Goal: Transaction & Acquisition: Purchase product/service

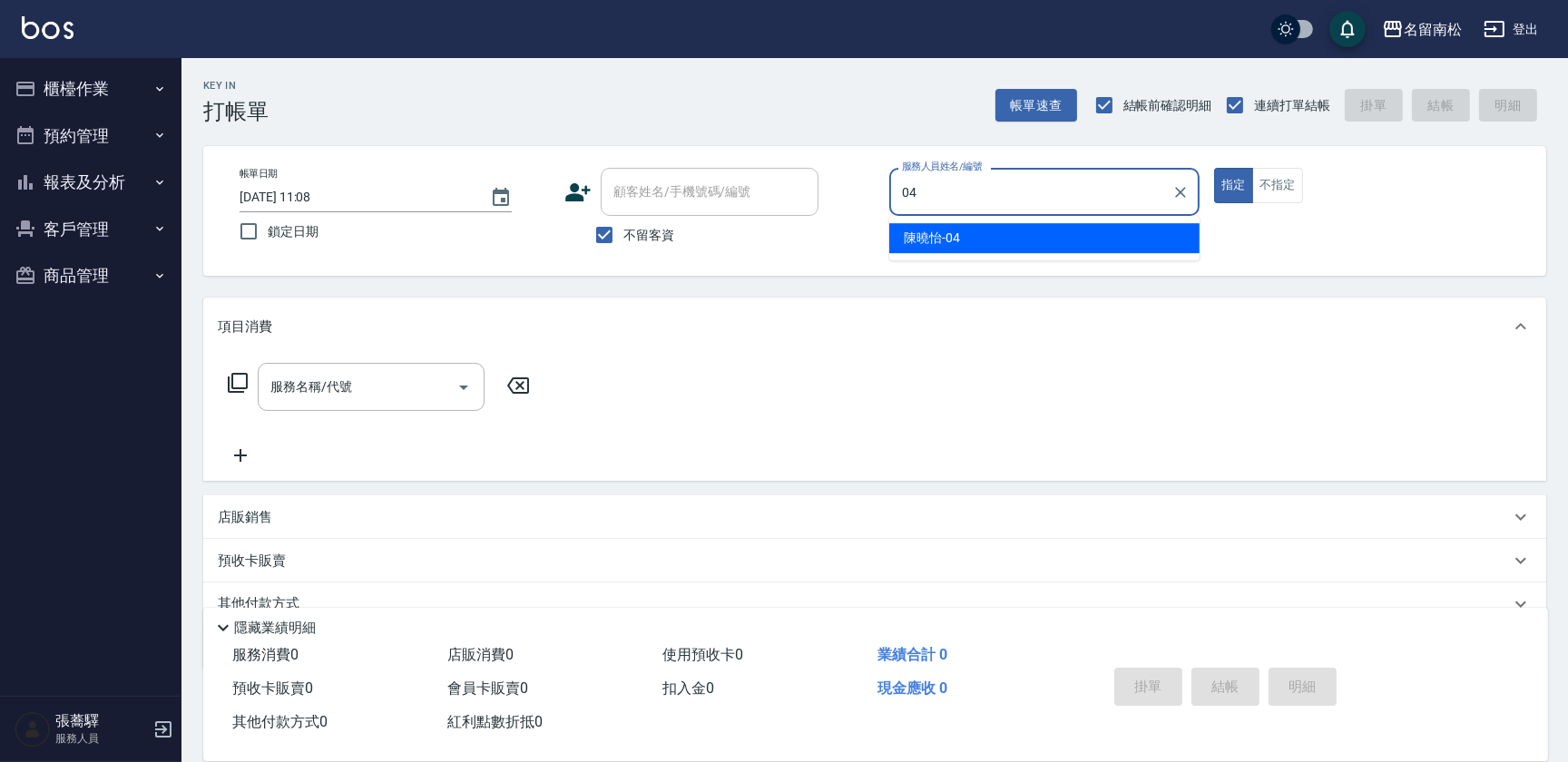
type input "[PERSON_NAME]04"
type button "true"
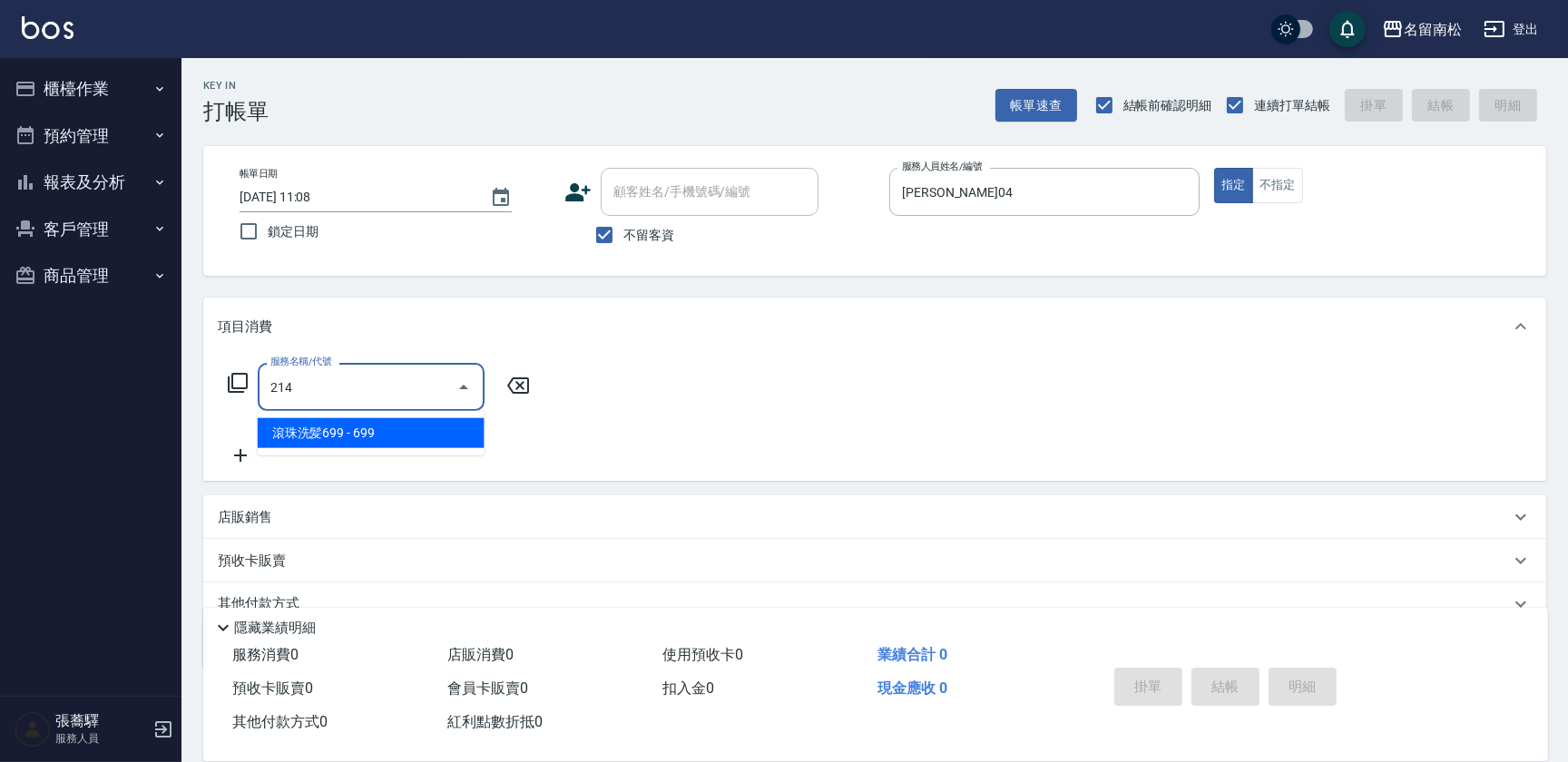
type input "滾珠洗髪699(214)"
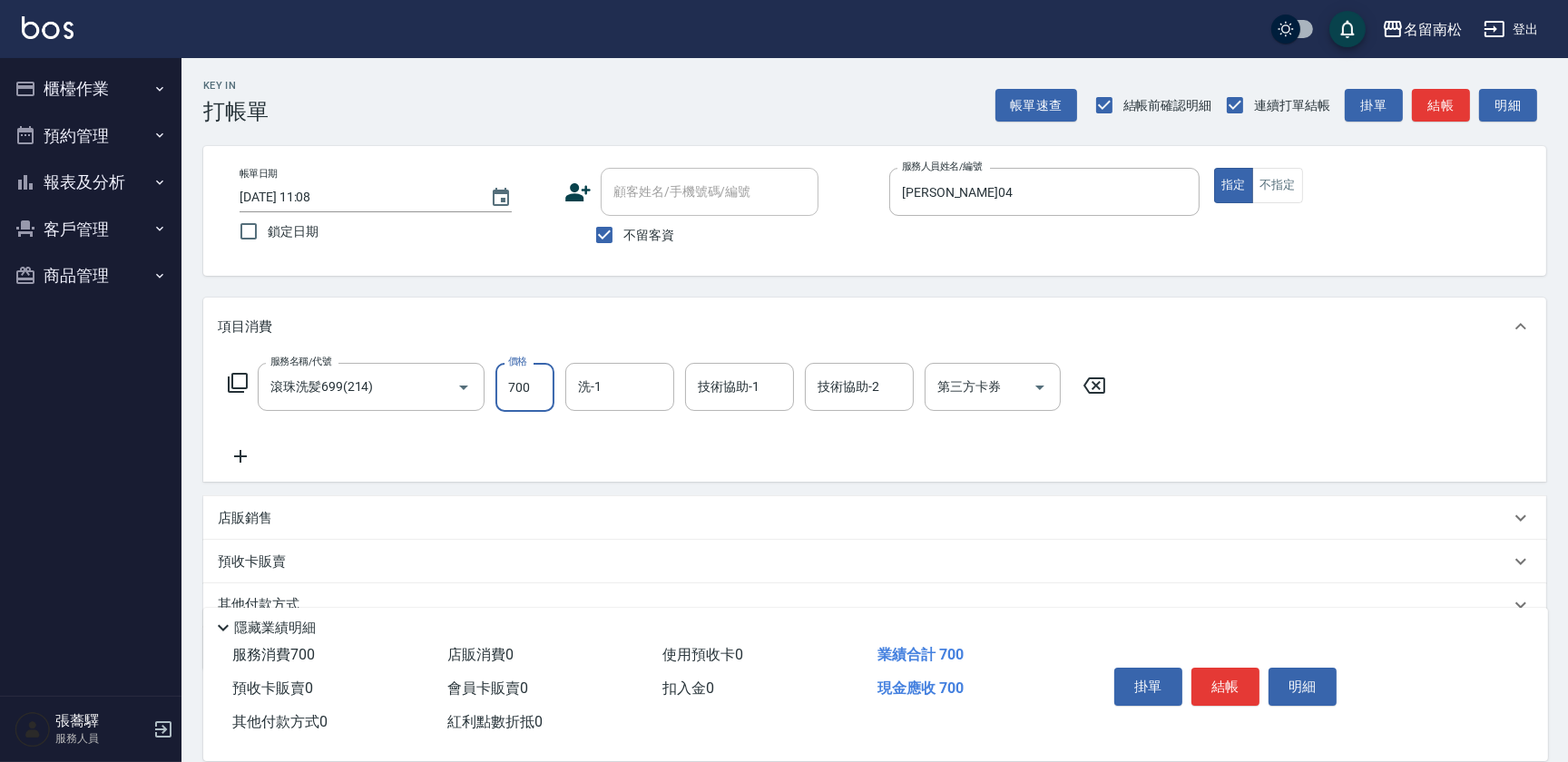
type input "700"
type input "[PERSON_NAME]04"
click at [1214, 684] on button "結帳" at bounding box center [1226, 687] width 68 height 38
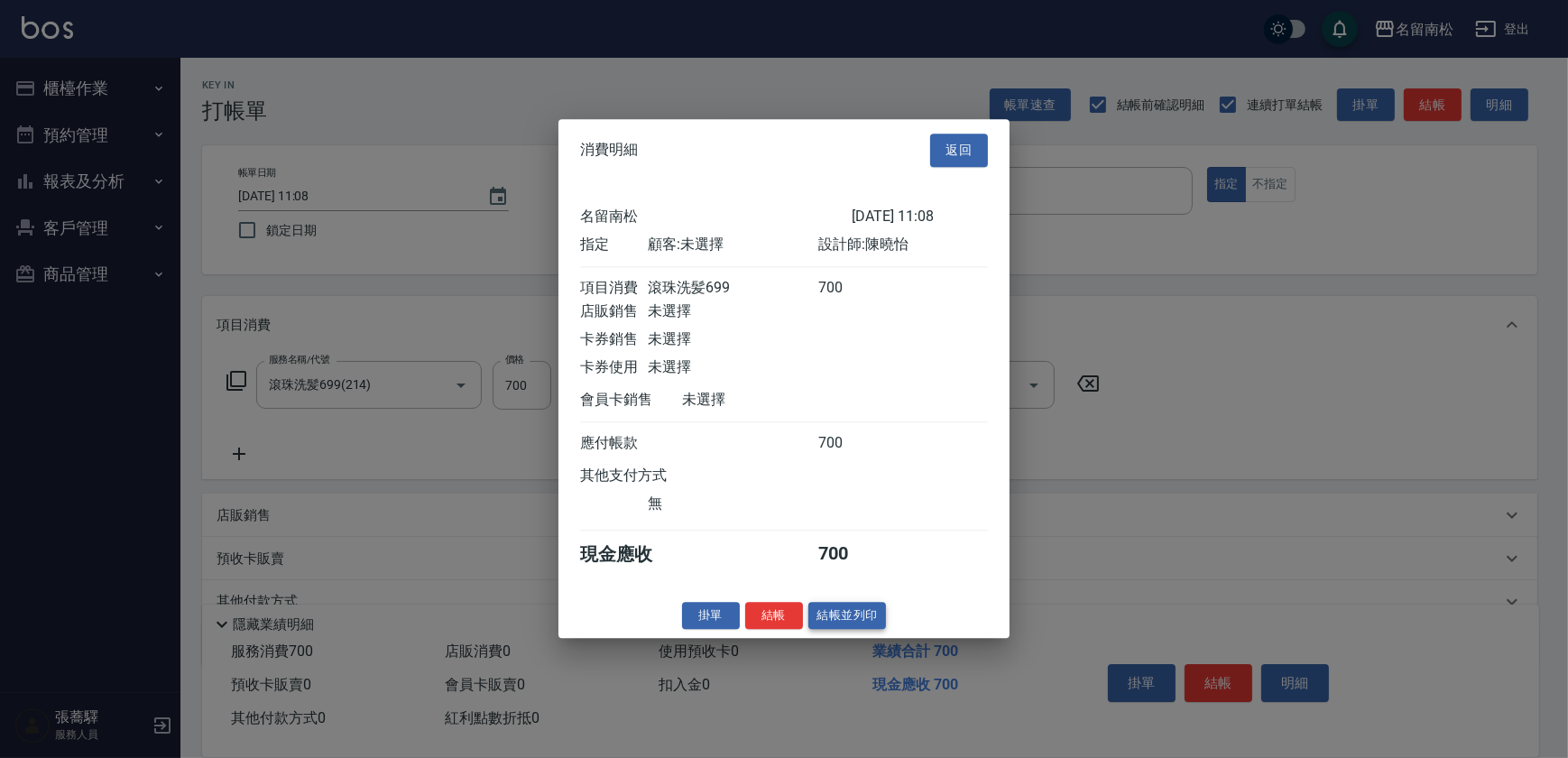
click at [872, 614] on button "結帳並列印" at bounding box center [847, 616] width 78 height 28
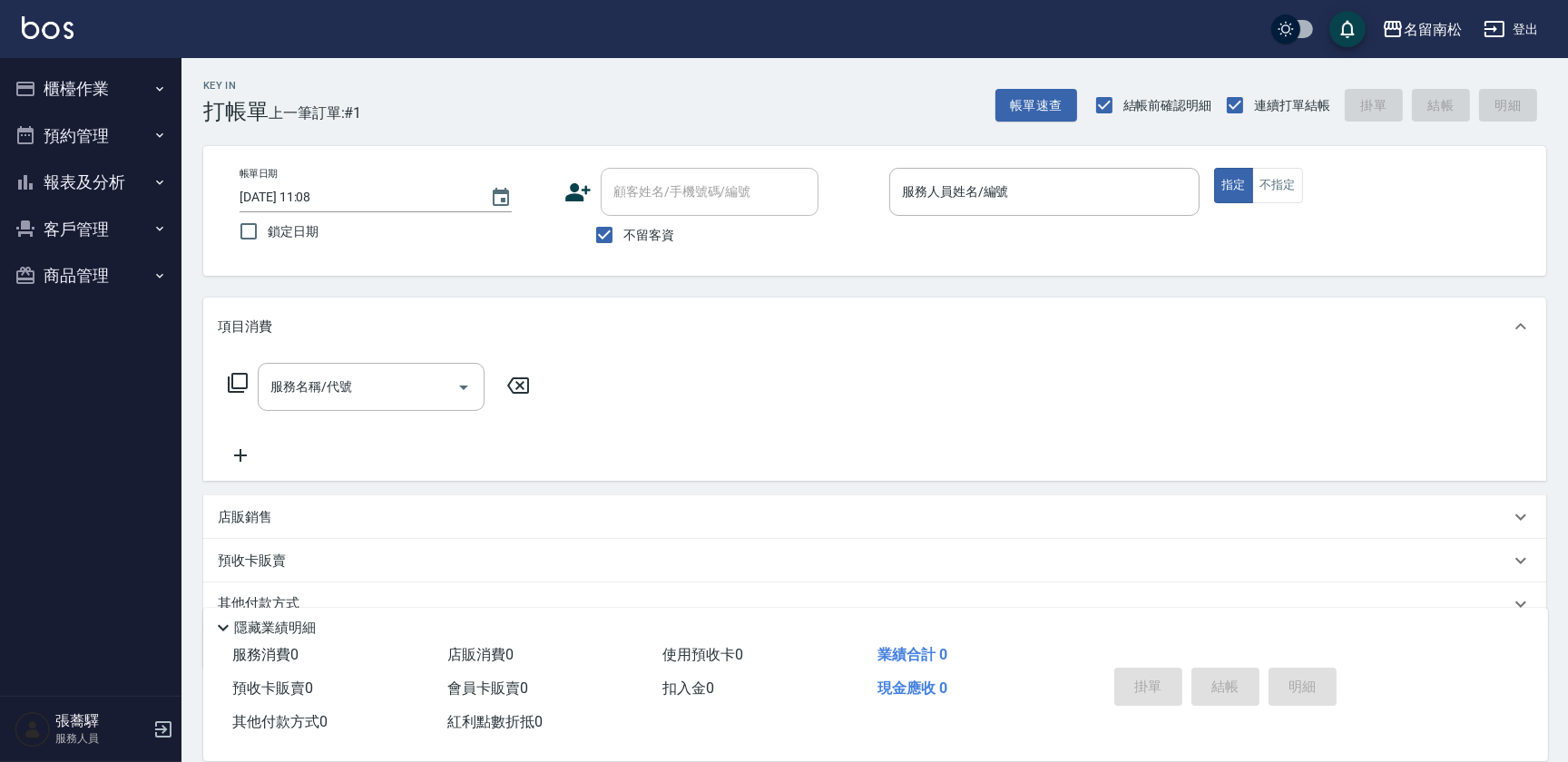
click at [86, 72] on button "櫃檯作業" at bounding box center [91, 89] width 167 height 48
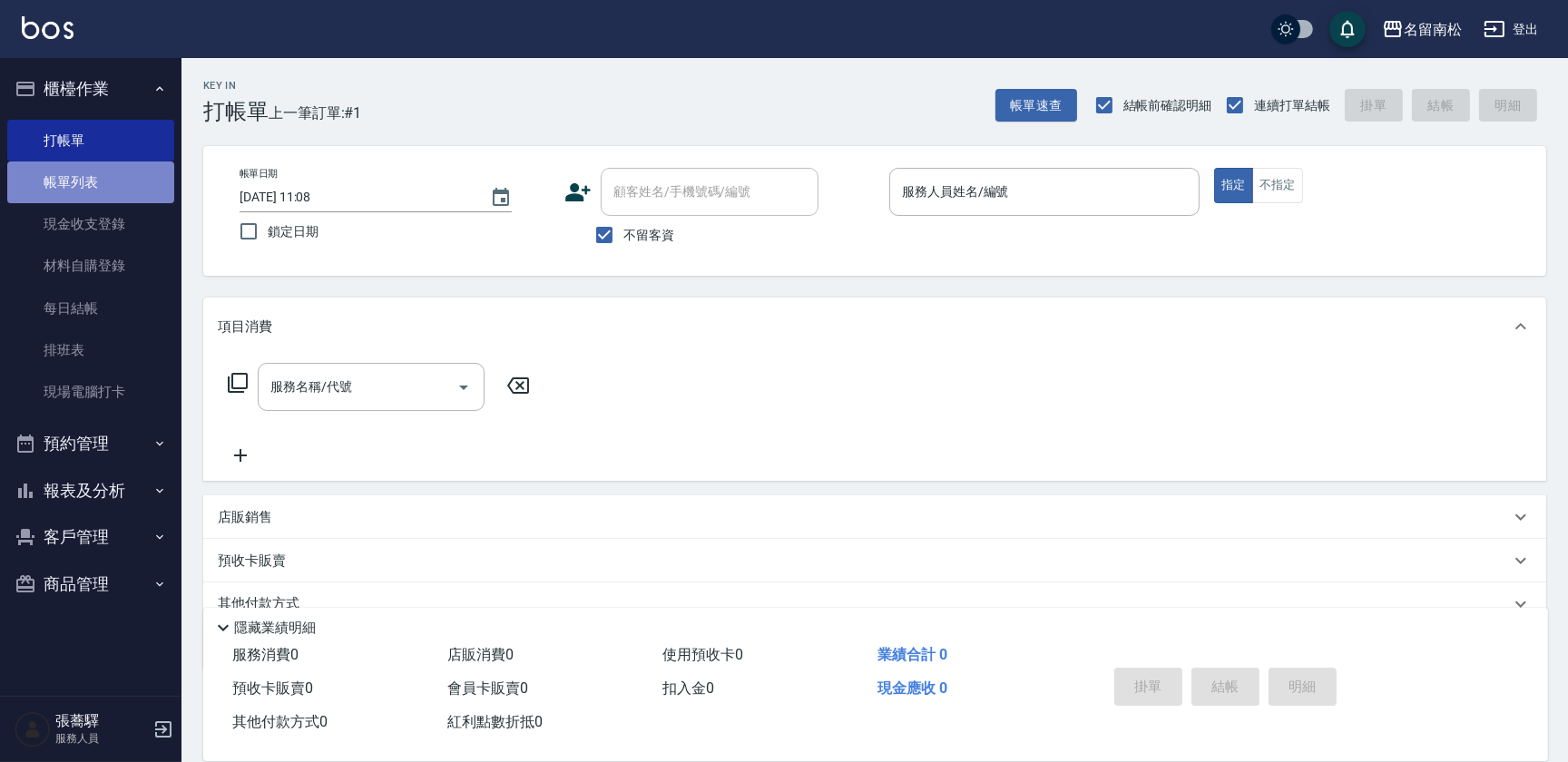
click at [79, 195] on link "帳單列表" at bounding box center [91, 182] width 167 height 42
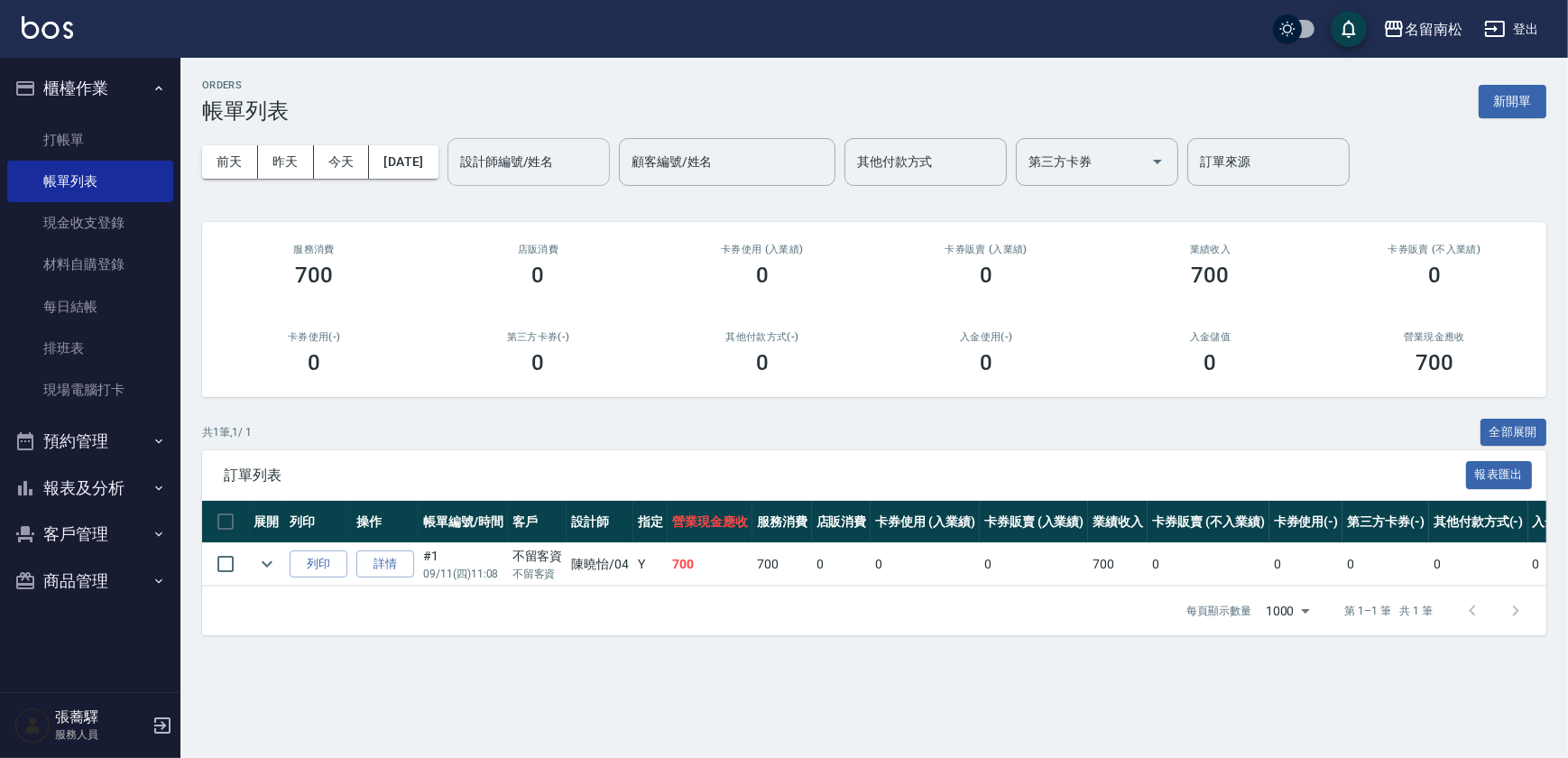
click at [479, 175] on div "設計師編號/姓名" at bounding box center [529, 162] width 162 height 48
click at [290, 163] on button "昨天" at bounding box center [285, 162] width 56 height 33
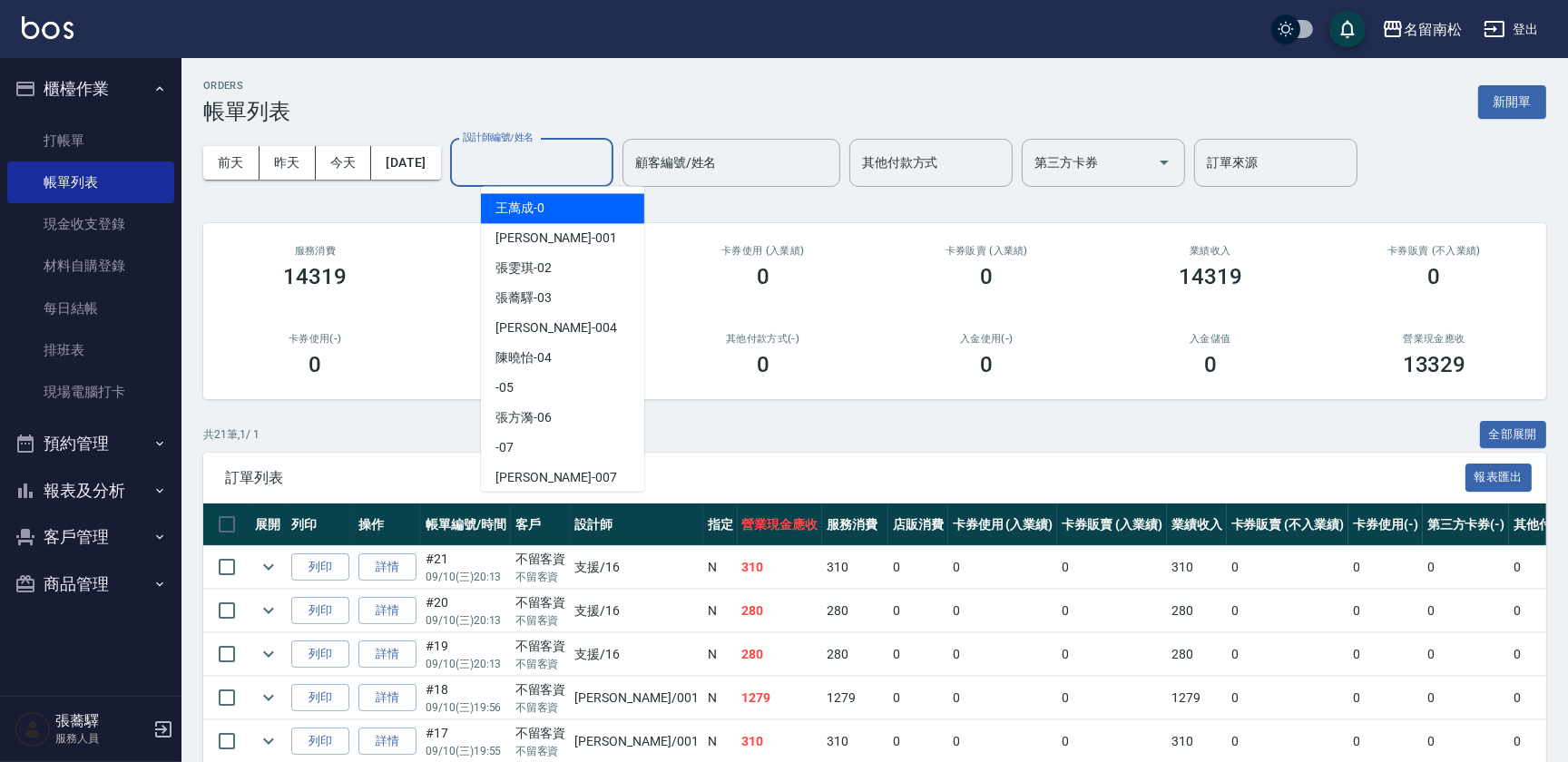
drag, startPoint x: 576, startPoint y: 172, endPoint x: 553, endPoint y: 165, distance: 24.0
click at [572, 172] on input "設計師編號/姓名" at bounding box center [531, 162] width 147 height 31
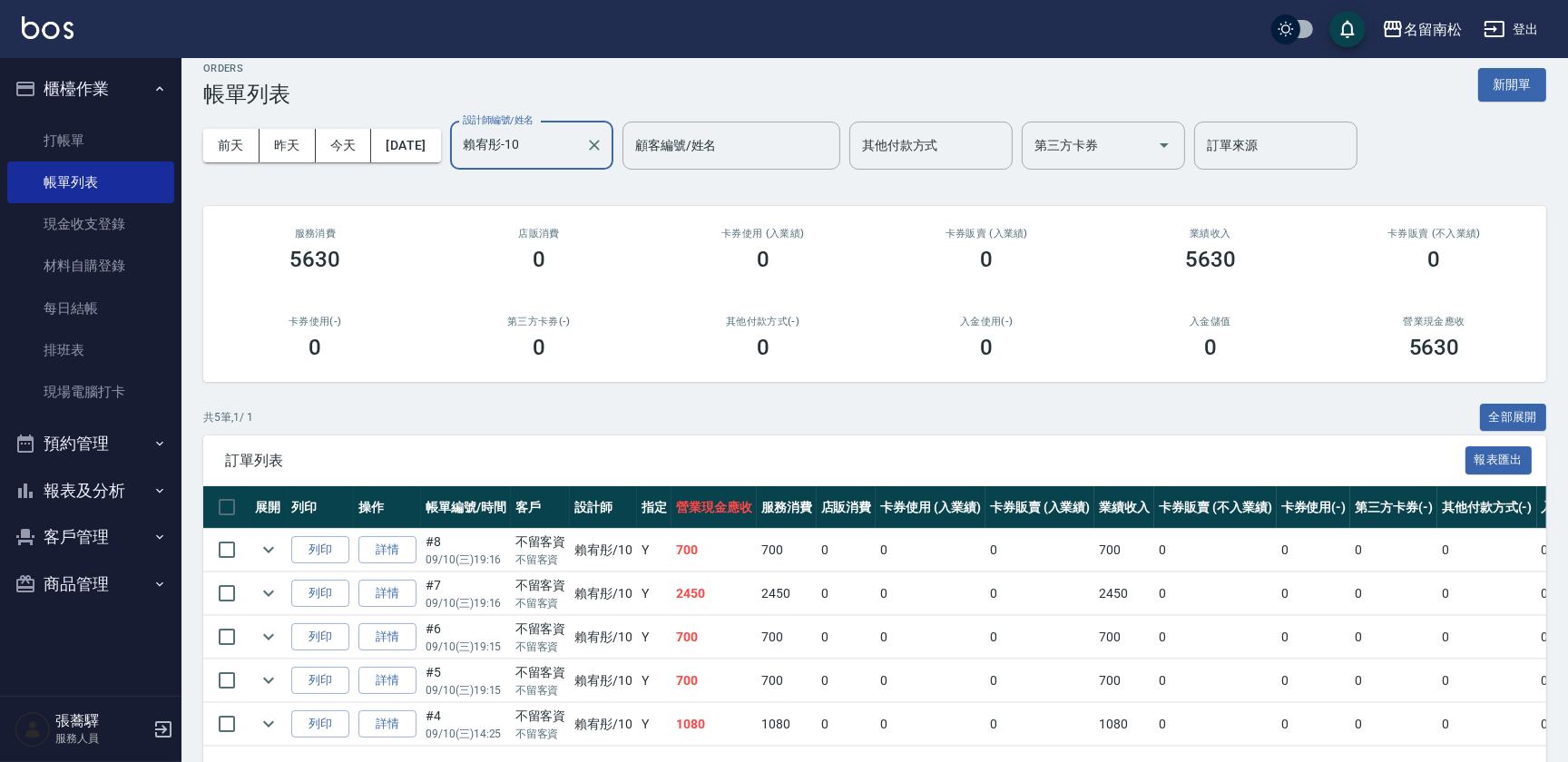
scroll to position [83, 0]
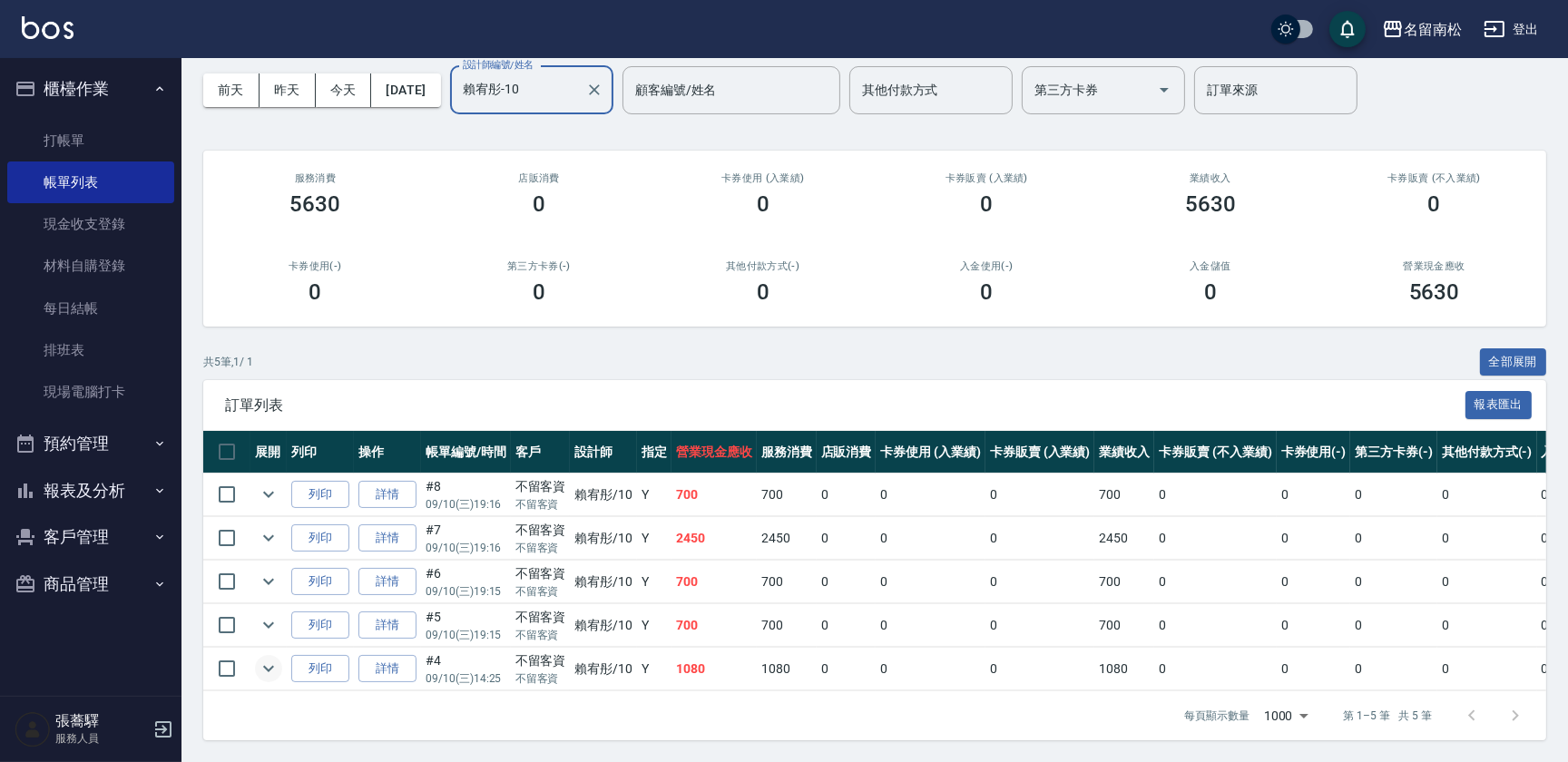
type input "賴宥彤-10"
click at [262, 660] on icon "expand row" at bounding box center [268, 668] width 22 height 22
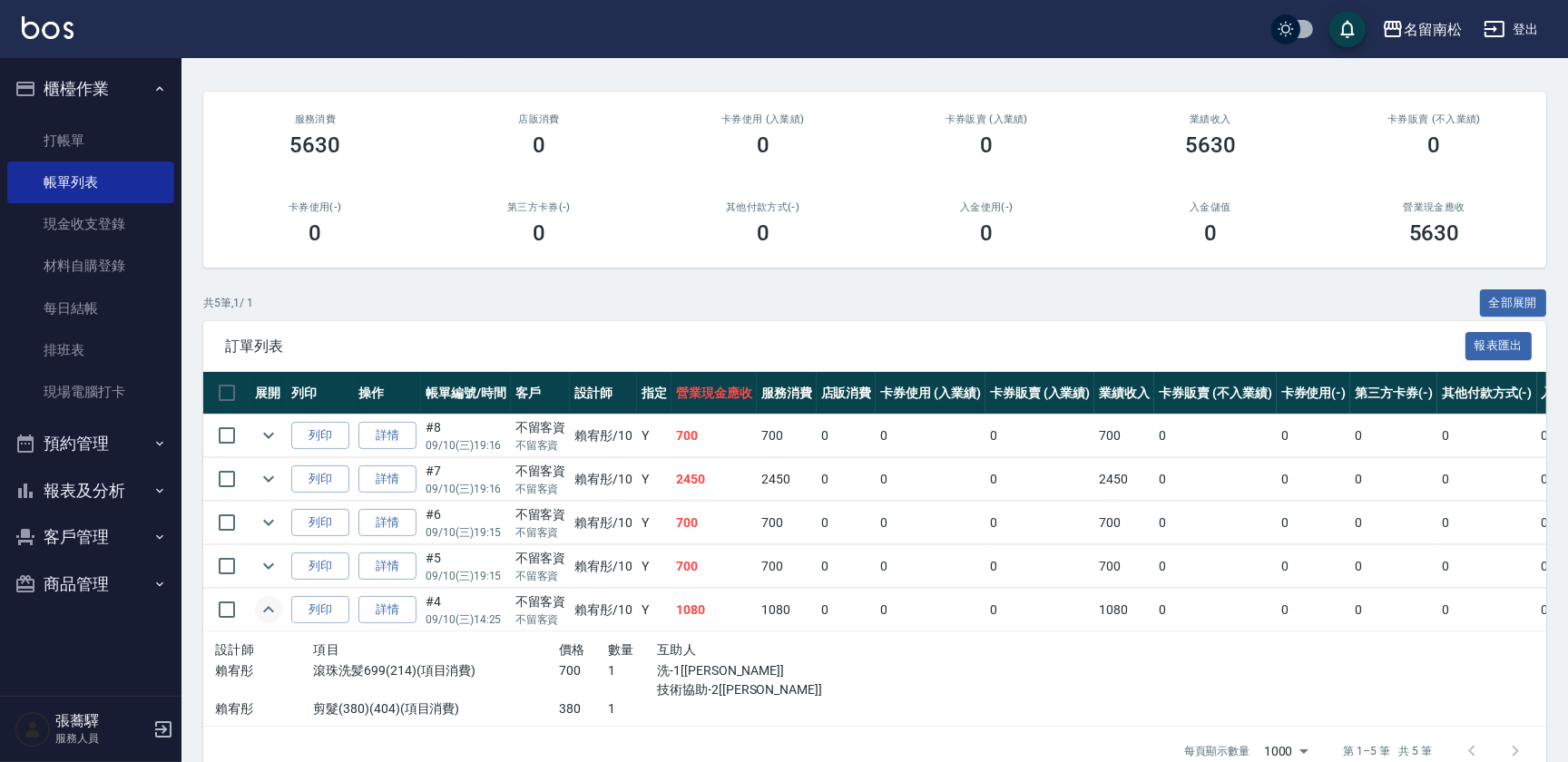
scroll to position [165, 0]
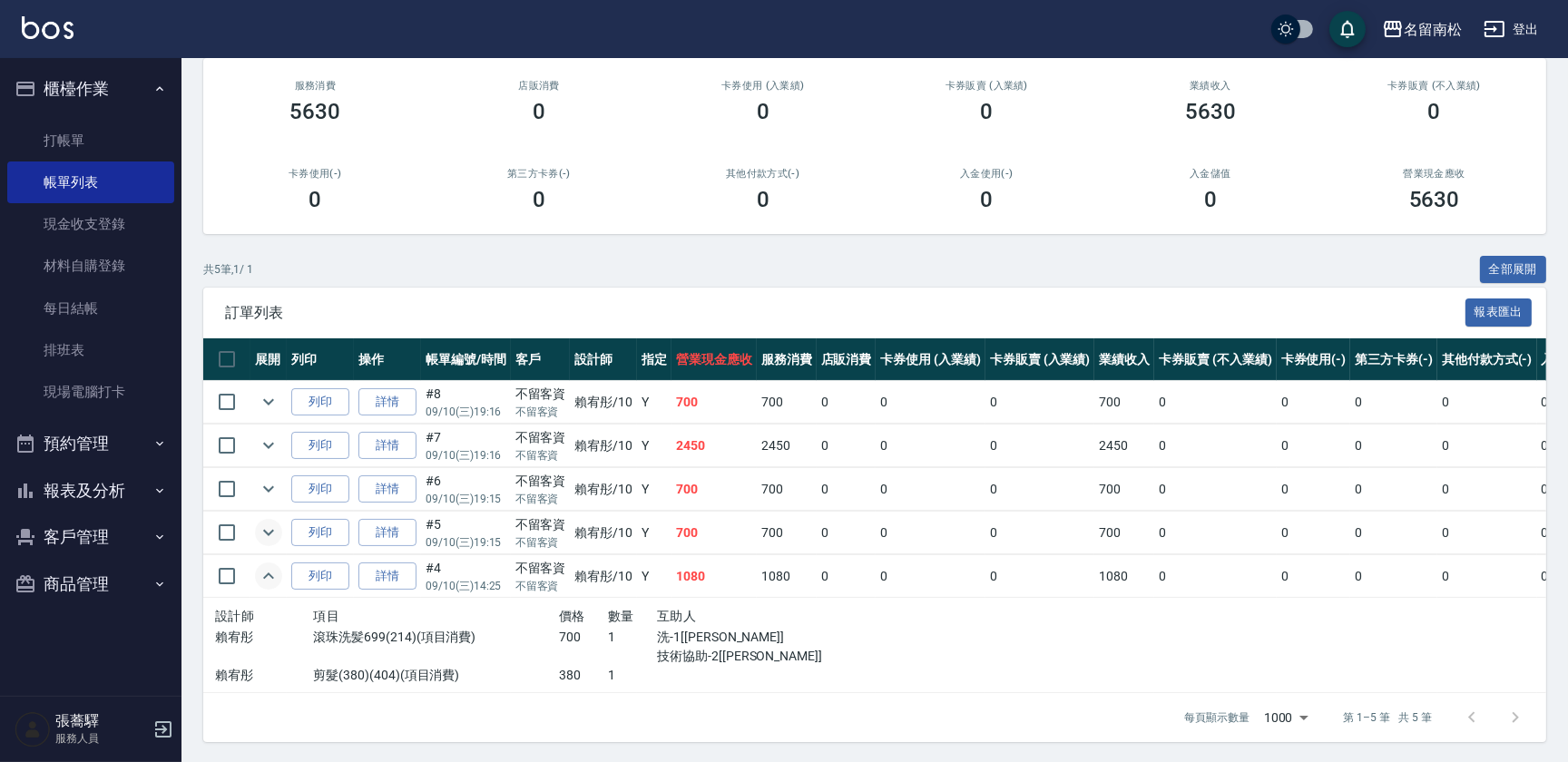
click at [262, 532] on icon "expand row" at bounding box center [268, 532] width 22 height 22
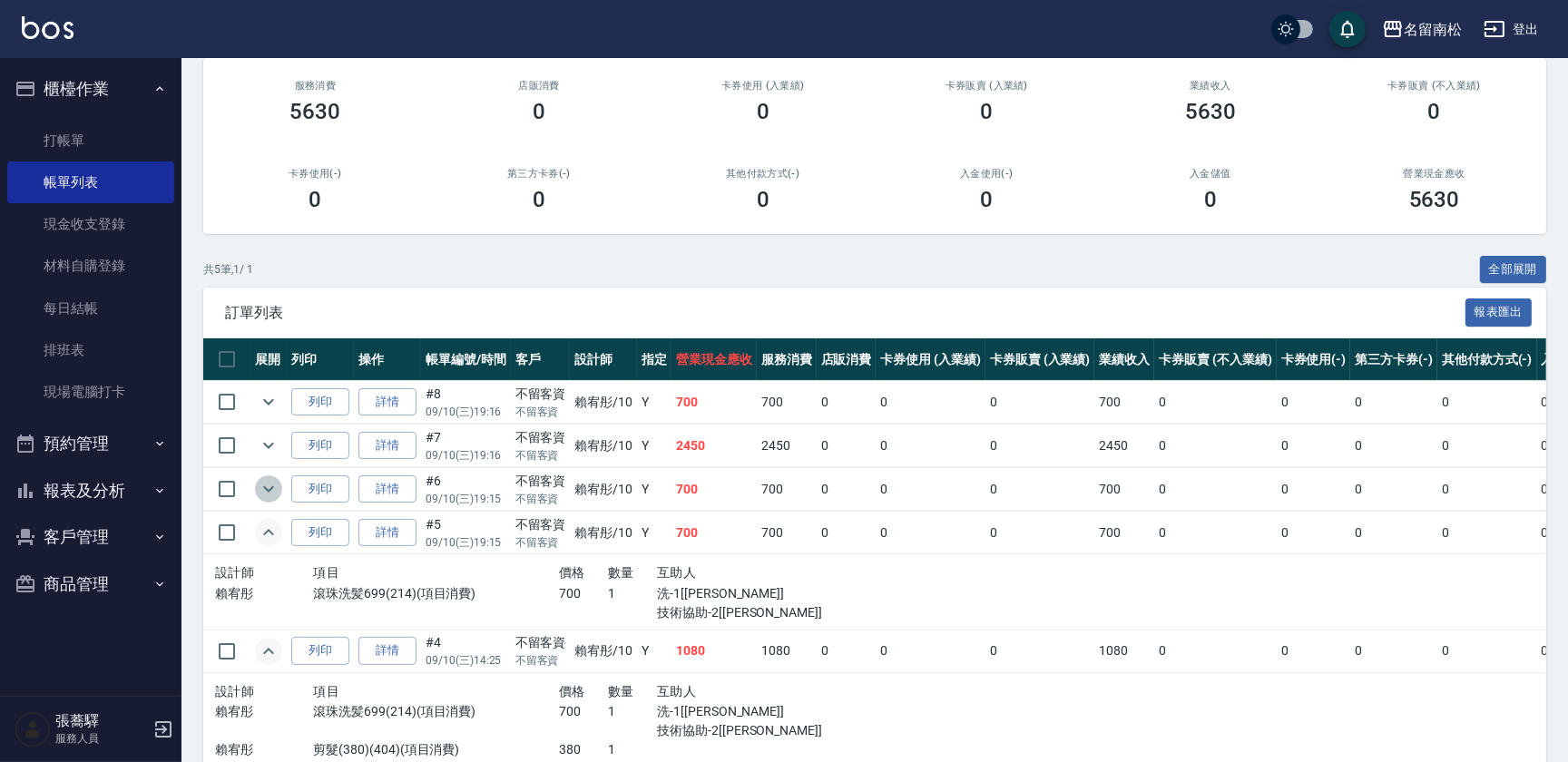
click at [267, 487] on icon "expand row" at bounding box center [268, 489] width 10 height 7
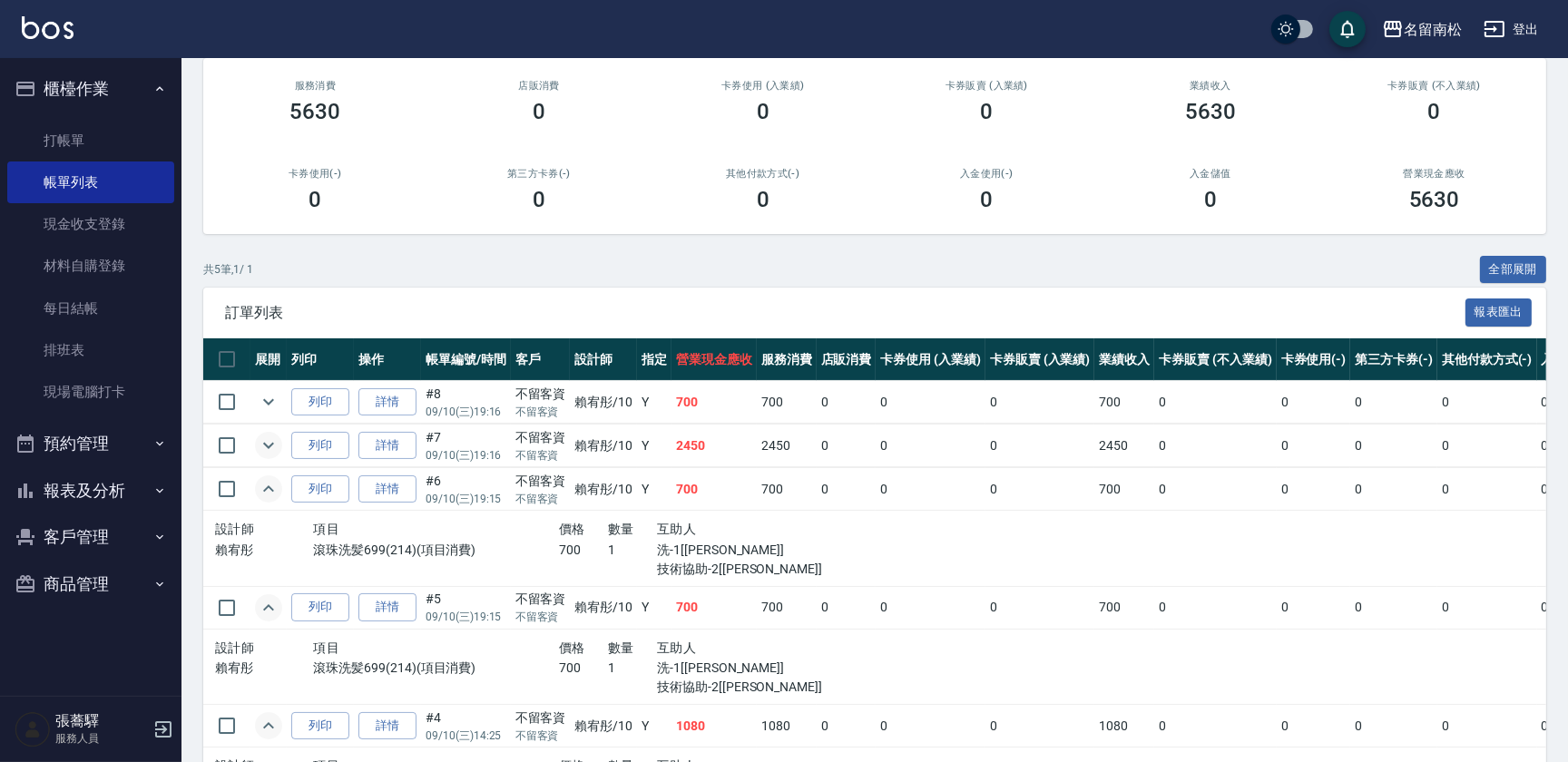
click at [262, 436] on icon "expand row" at bounding box center [268, 445] width 22 height 22
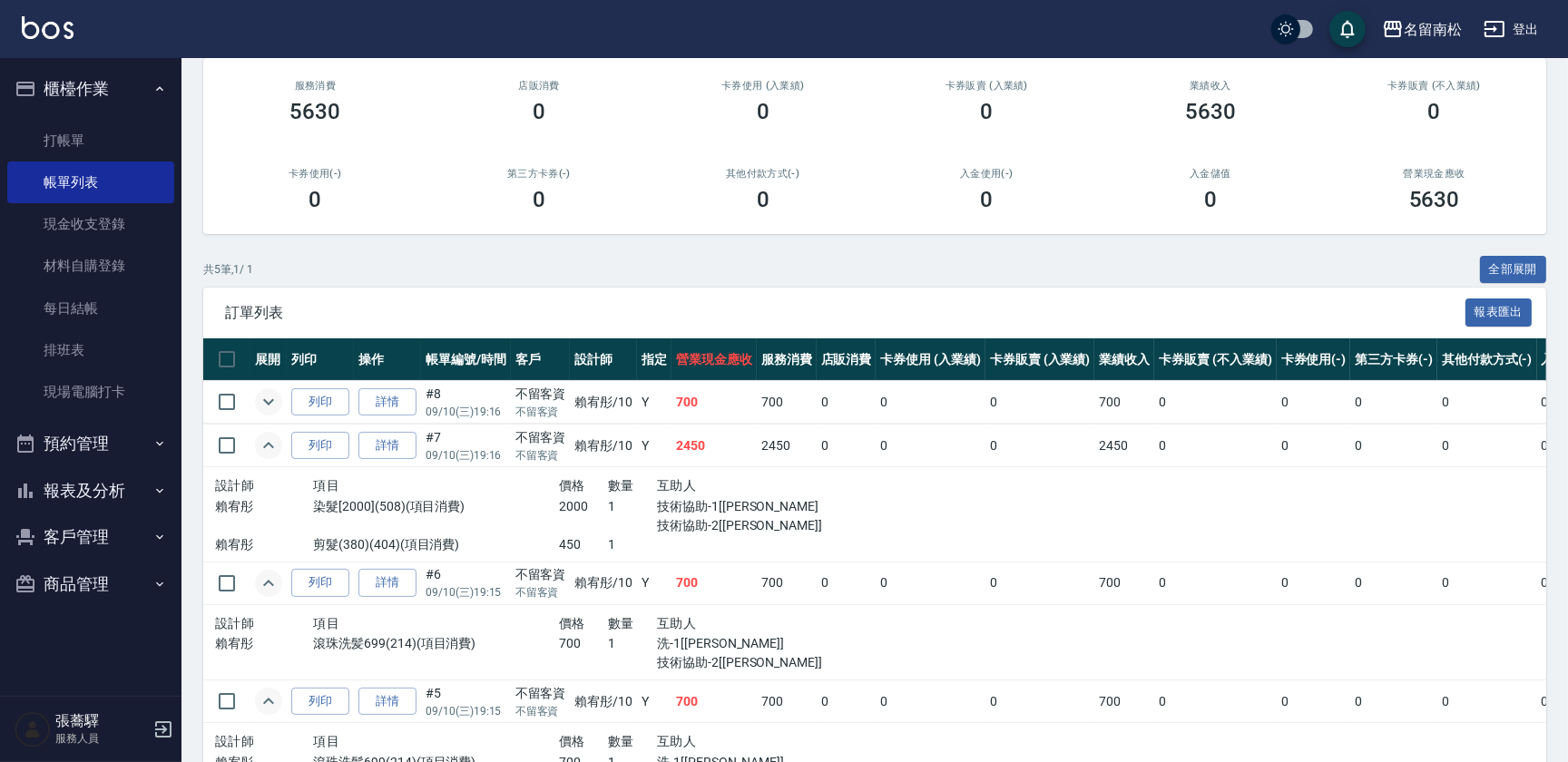
click at [259, 392] on icon "expand row" at bounding box center [268, 402] width 22 height 22
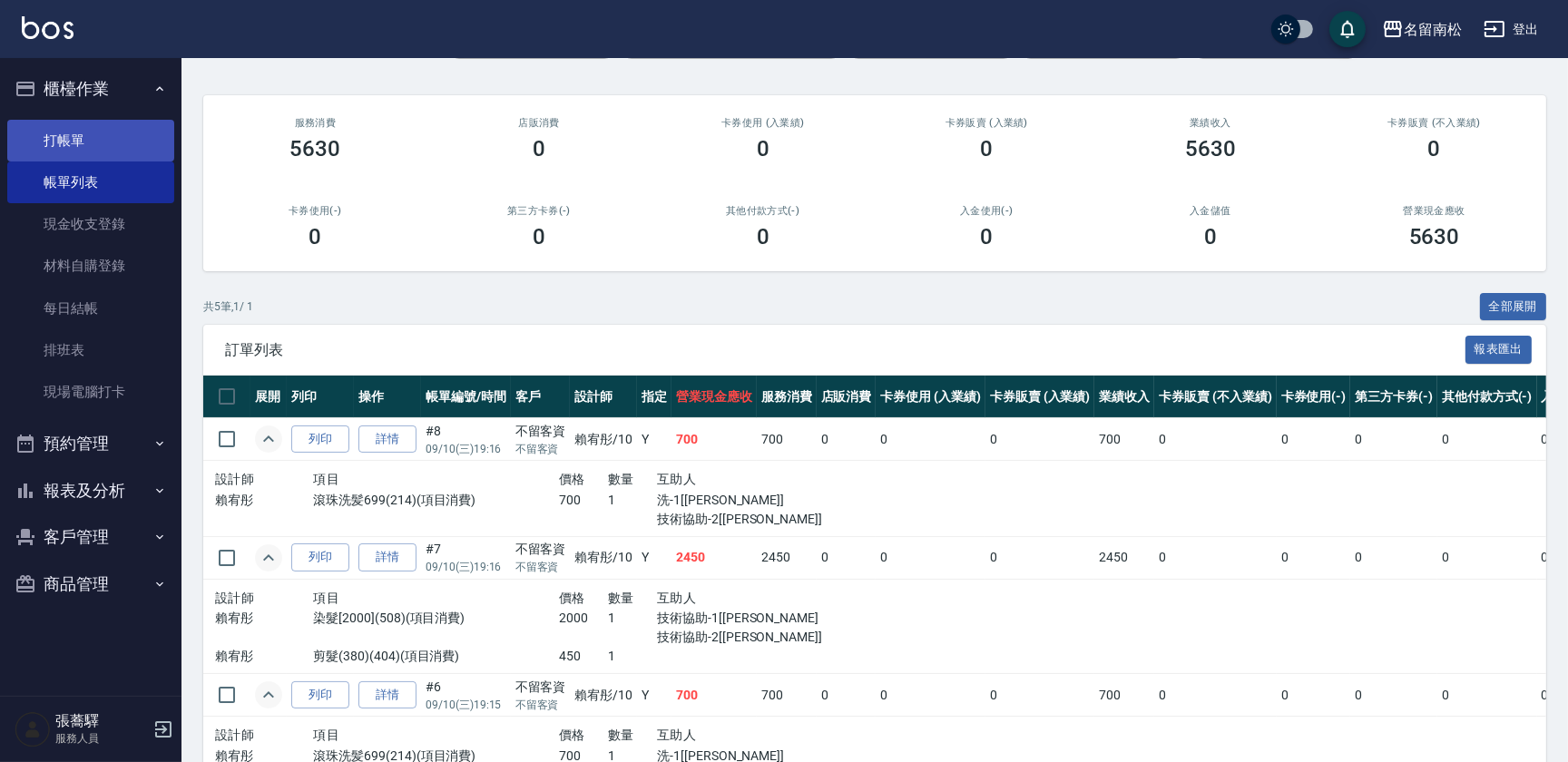
scroll to position [83, 0]
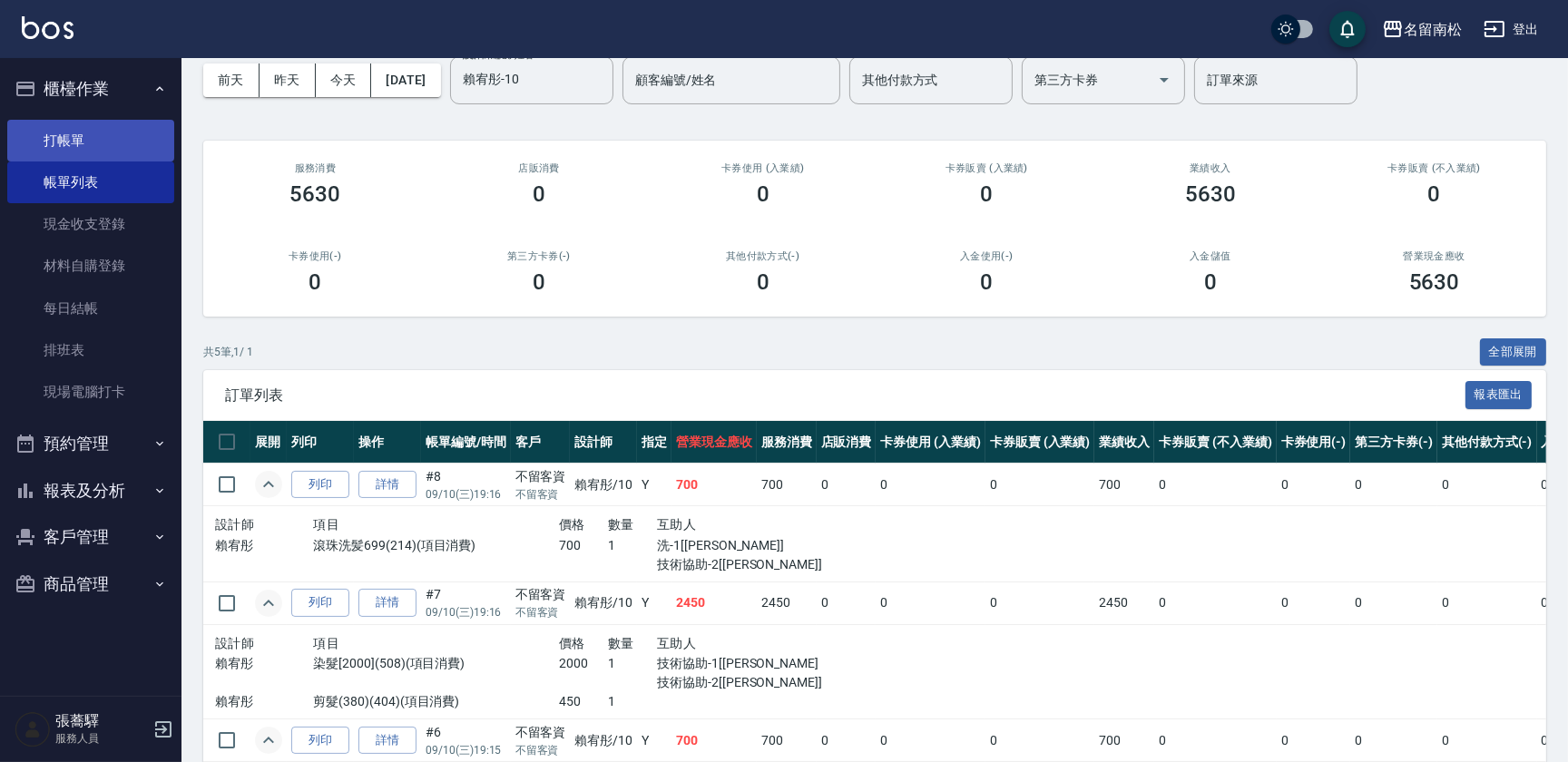
click at [111, 138] on link "打帳單" at bounding box center [91, 141] width 167 height 42
